Goal: Use online tool/utility: Utilize a website feature to perform a specific function

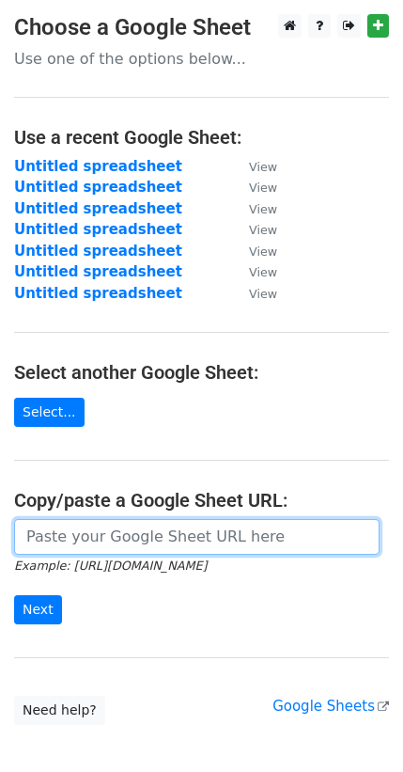
click at [128, 536] on input "url" at bounding box center [197, 537] width 366 height 36
paste input "[URL][DOMAIN_NAME]"
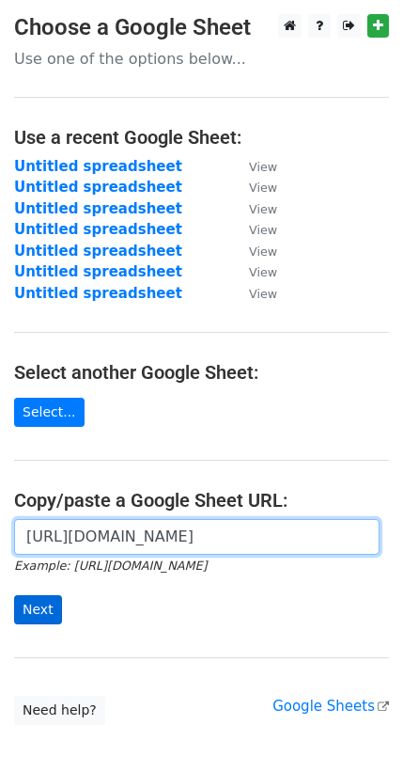
type input "[URL][DOMAIN_NAME]"
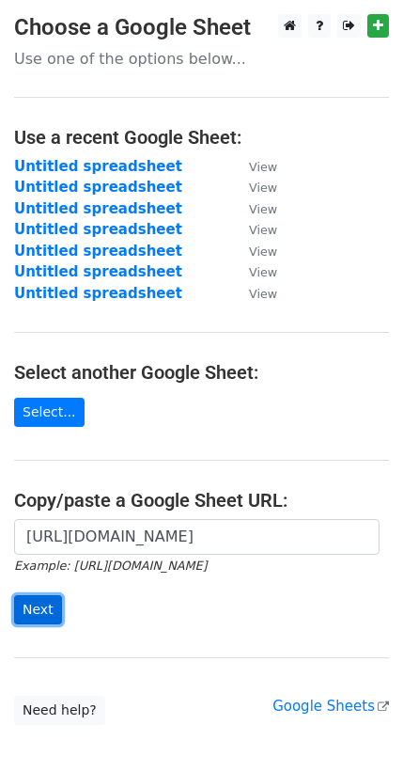
click at [51, 600] on input "Next" at bounding box center [38, 609] width 48 height 29
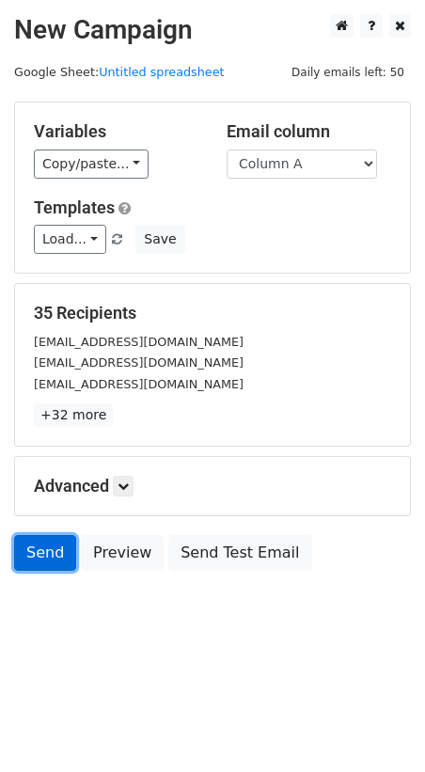
click at [50, 561] on link "Send" at bounding box center [45, 553] width 62 height 36
